Goal: Task Accomplishment & Management: Manage account settings

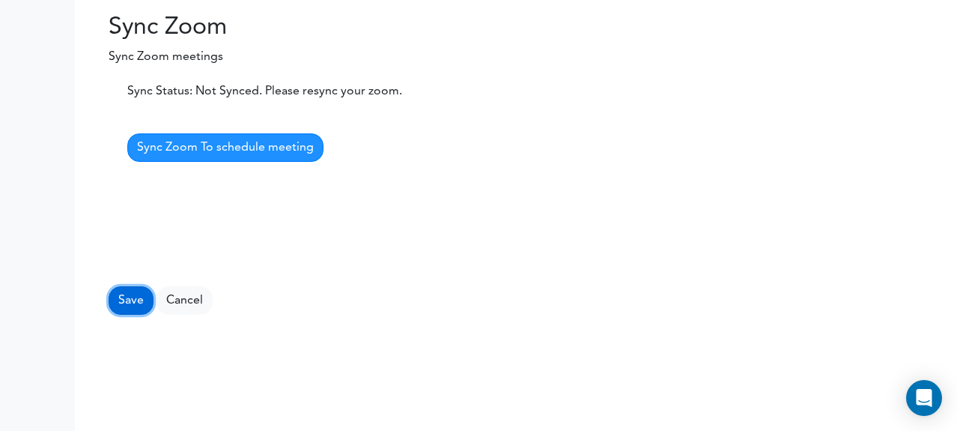
click at [130, 302] on button "Save" at bounding box center [131, 300] width 45 height 28
